Goal: Transaction & Acquisition: Purchase product/service

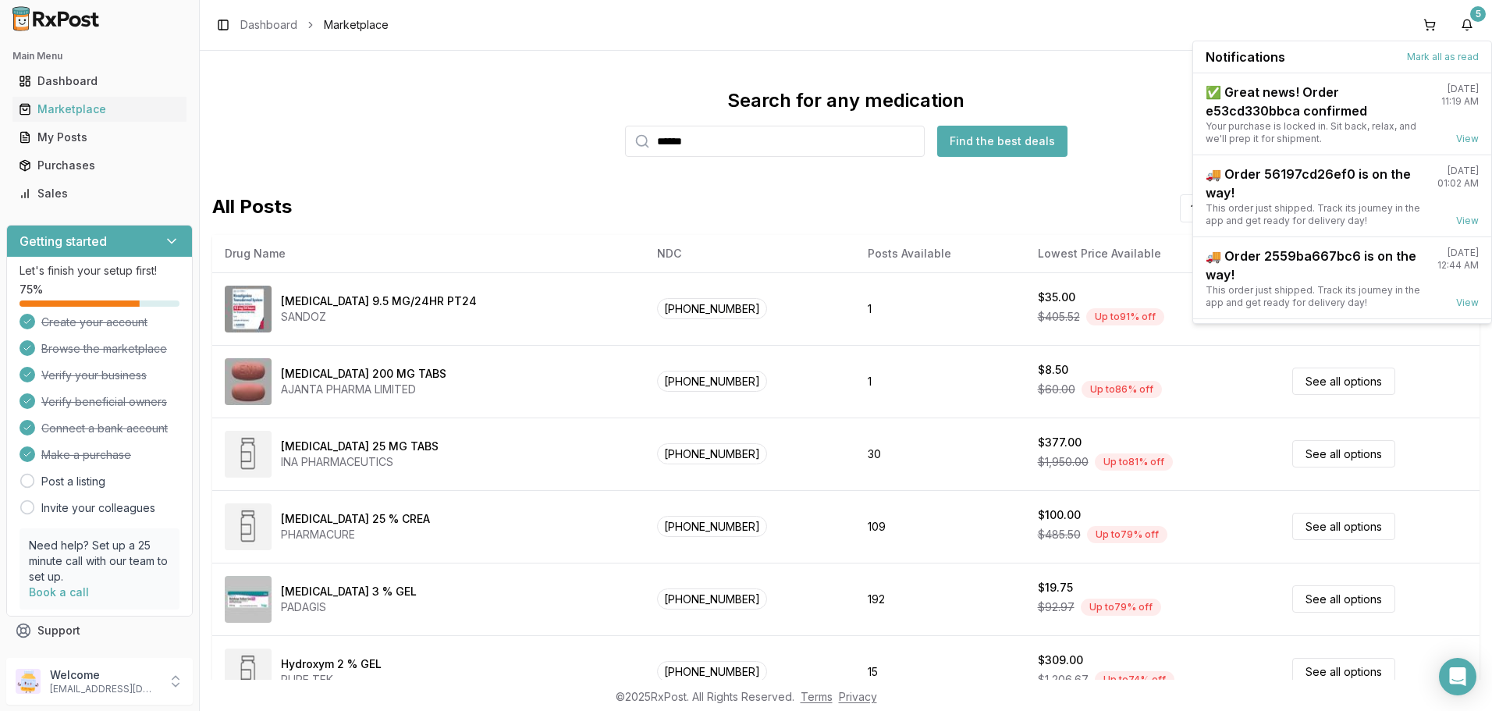
click at [968, 144] on button "Find the best deals" at bounding box center [1002, 141] width 130 height 31
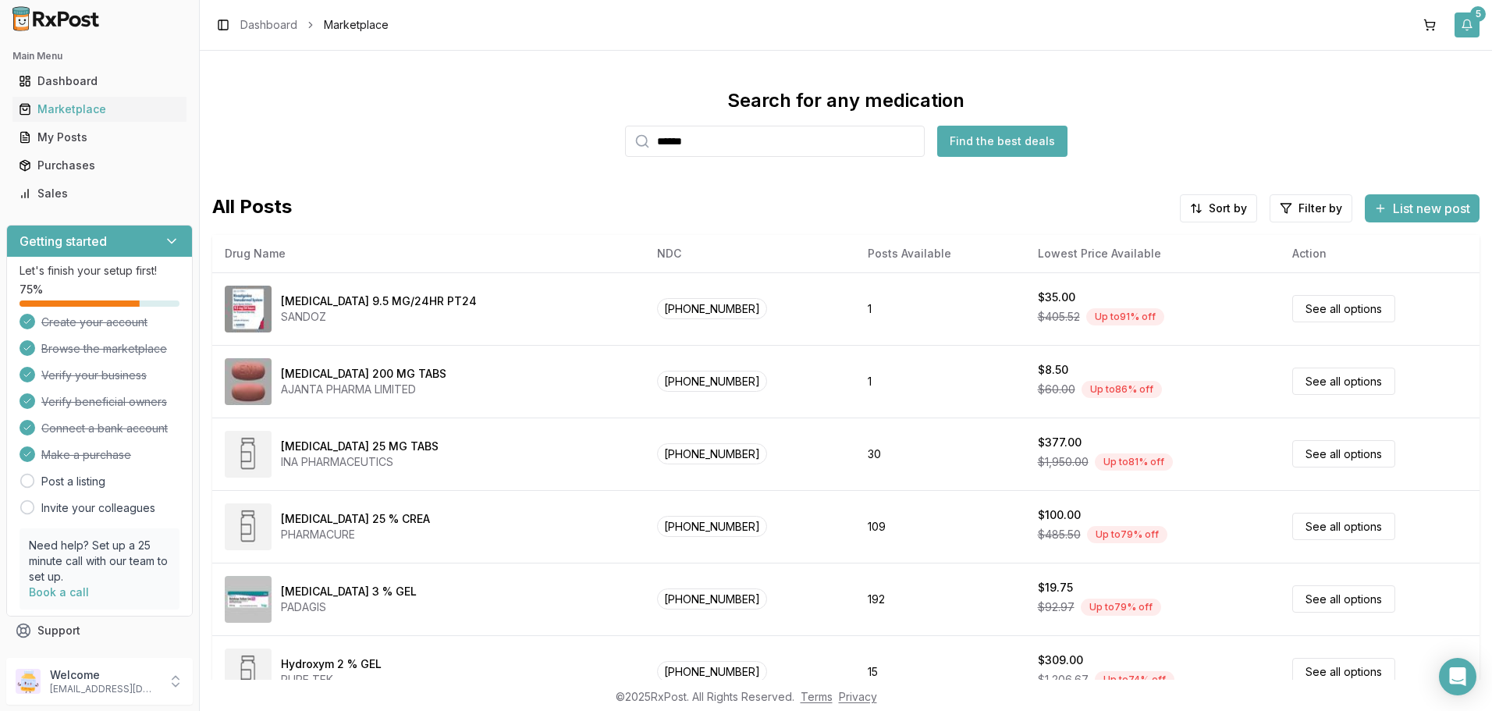
click at [1467, 14] on button "5" at bounding box center [1467, 24] width 25 height 25
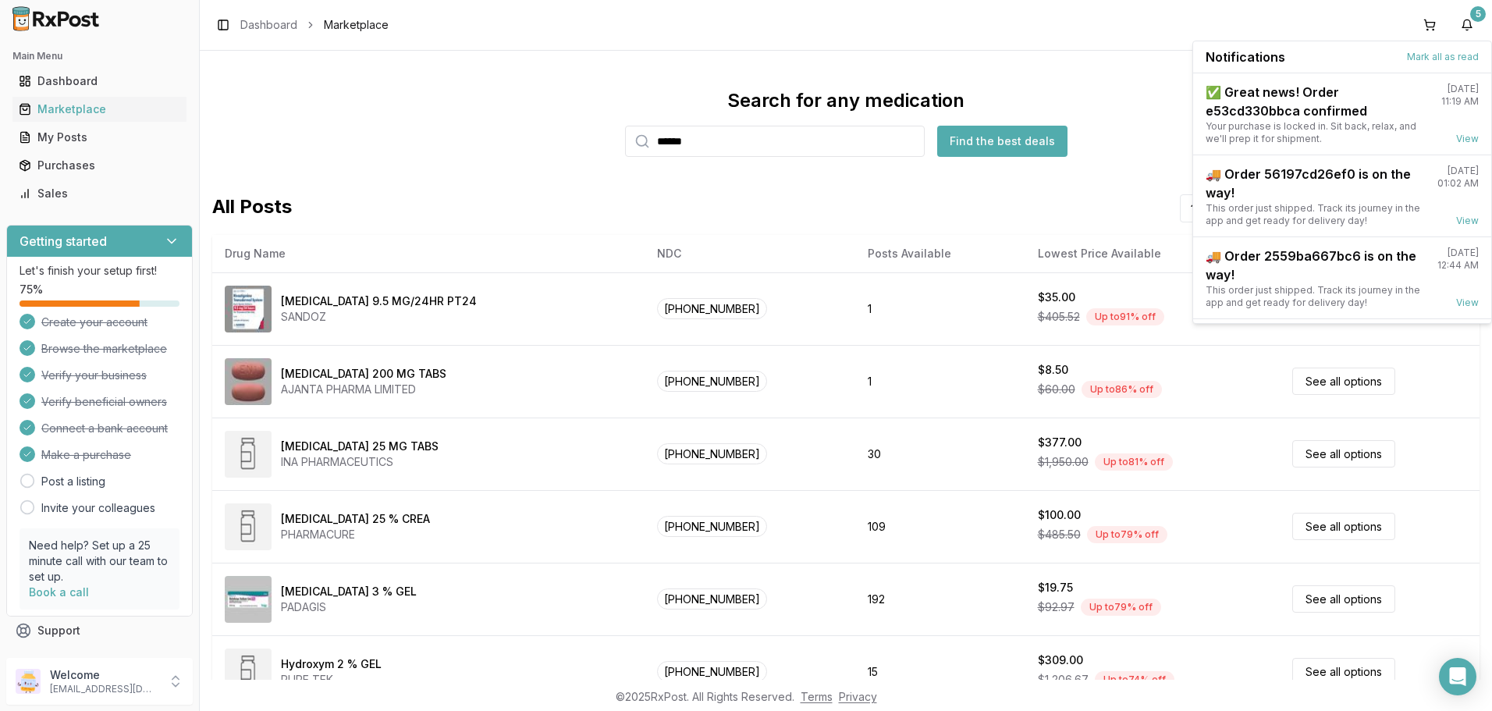
click at [1451, 49] on div "Notifications Mark all as read" at bounding box center [1342, 57] width 298 height 32
click at [41, 107] on div "Marketplace" at bounding box center [100, 109] width 162 height 16
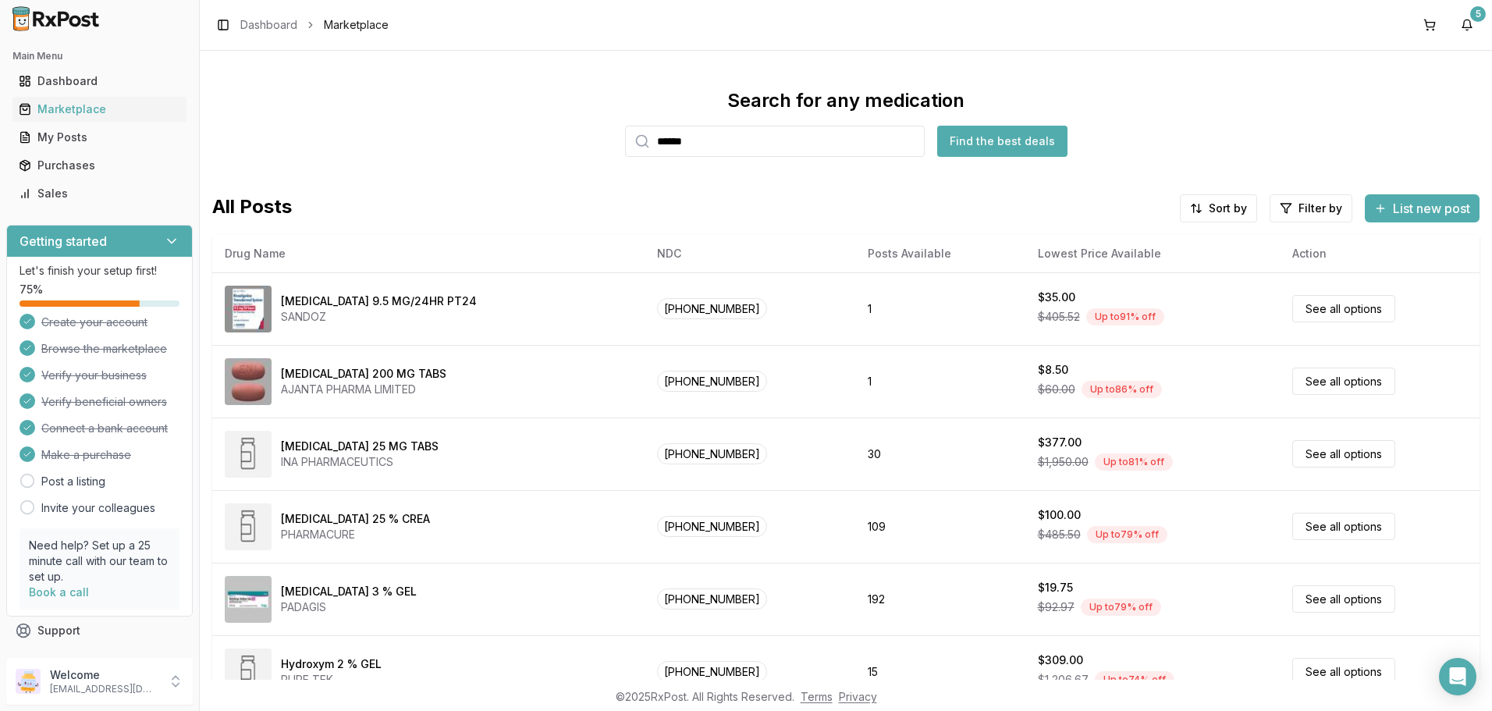
drag, startPoint x: 756, startPoint y: 154, endPoint x: 577, endPoint y: 145, distance: 179.0
click at [577, 145] on div "Search for any medication ****** Find the best deals" at bounding box center [846, 122] width 1268 height 69
paste input "search"
type input "******"
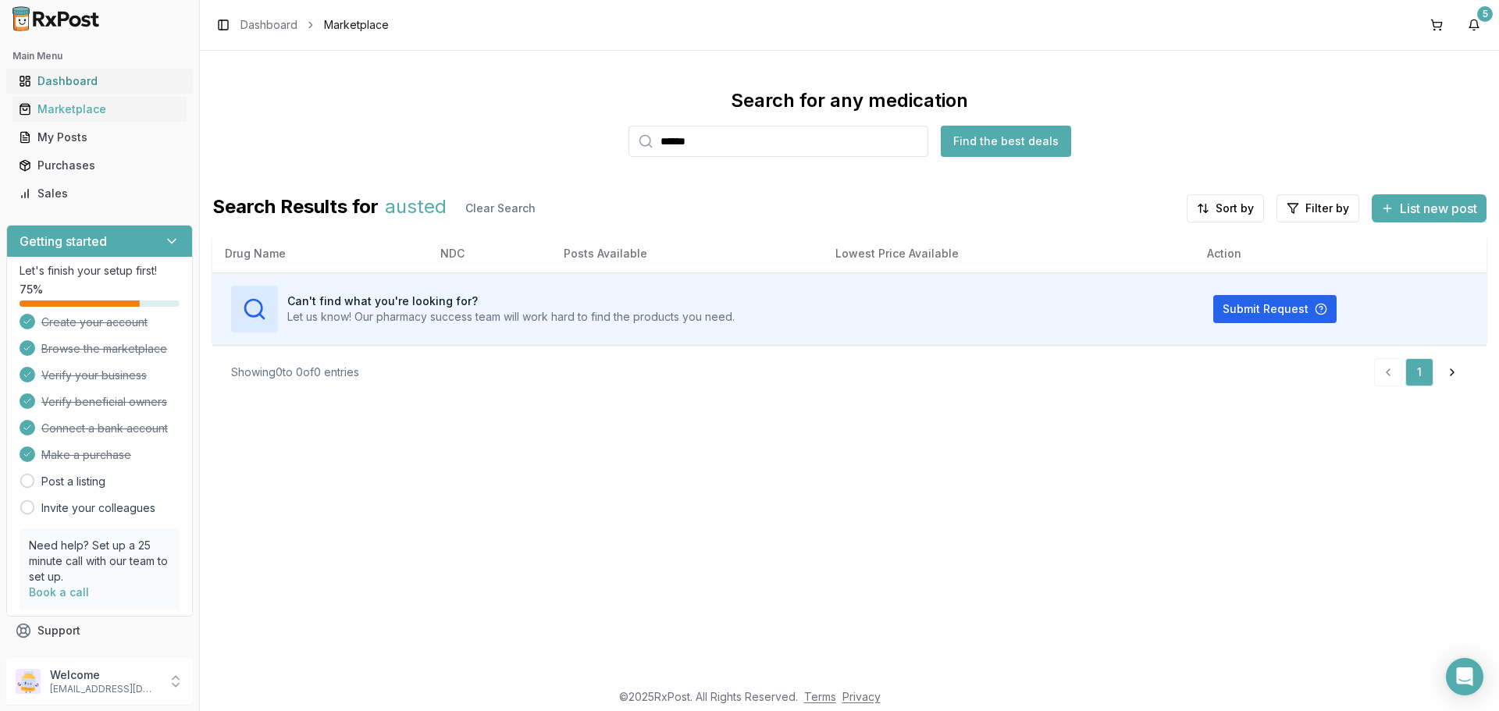
click at [107, 77] on div "Dashboard" at bounding box center [100, 81] width 162 height 16
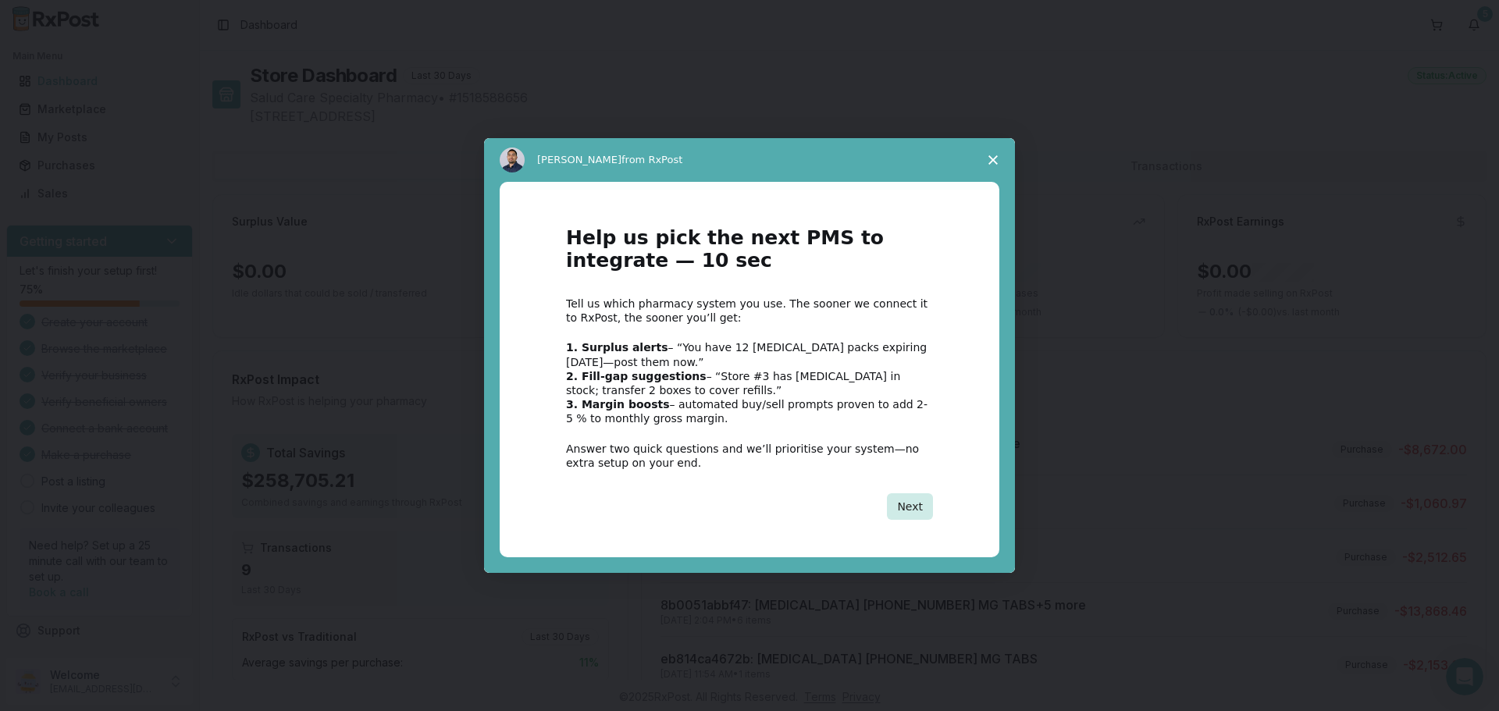
click at [916, 507] on button "Next" at bounding box center [910, 506] width 46 height 27
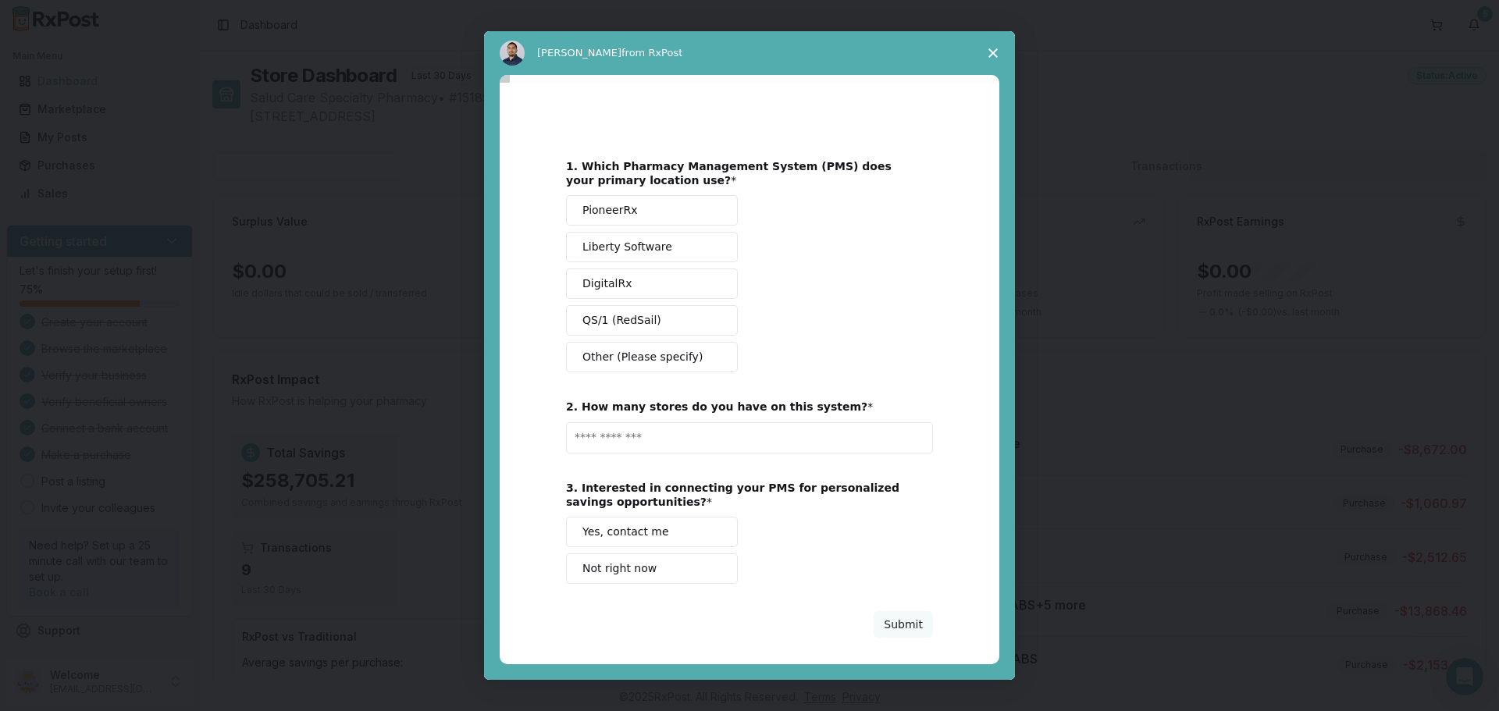
click at [994, 58] on span "Close survey" at bounding box center [993, 53] width 44 height 44
